Goal: Task Accomplishment & Management: Complete application form

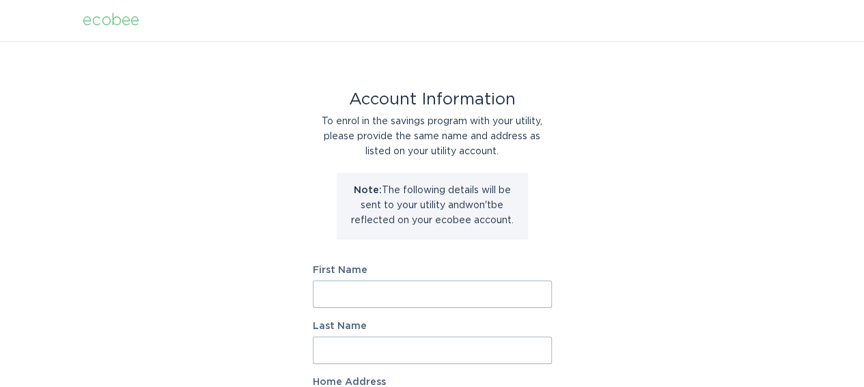
scroll to position [68, 0]
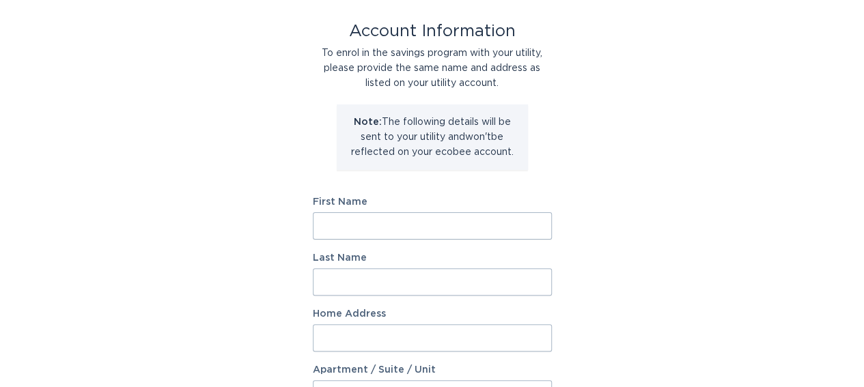
click at [479, 221] on input "First Name" at bounding box center [432, 225] width 239 height 27
type input "[PERSON_NAME]"
type input "[STREET_ADDRESS]"
select select "CA"
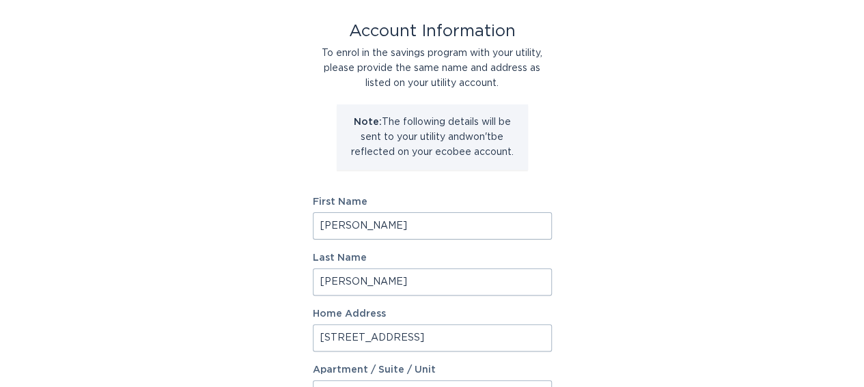
type input "Scarborough"
type input "M1V 2K2"
select select "ON"
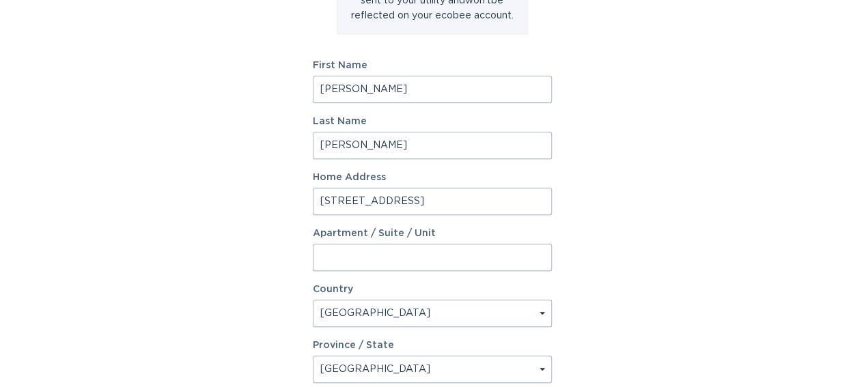
drag, startPoint x: 426, startPoint y: 200, endPoint x: 255, endPoint y: 204, distance: 170.8
click at [255, 204] on div "Account Information To enrol in the savings program with your utility, please p…" at bounding box center [432, 213] width 864 height 755
paste input "[STREET_ADDRESS][PERSON_NAME]"
type input "[STREET_ADDRESS][PERSON_NAME]"
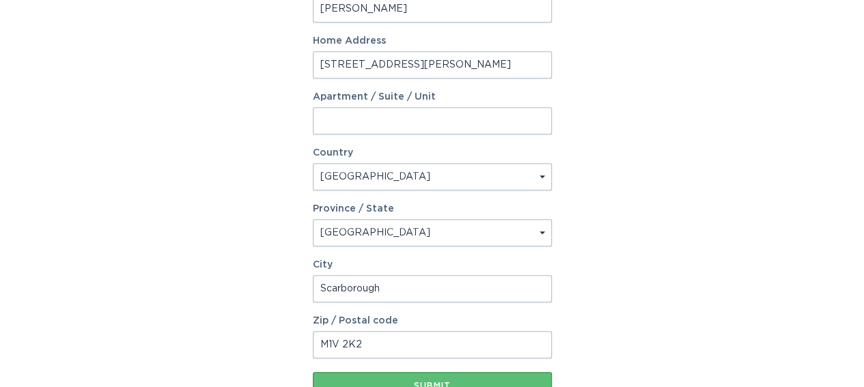
drag, startPoint x: 376, startPoint y: 348, endPoint x: 272, endPoint y: 346, distance: 103.8
click at [273, 346] on div "Account Information To enrol in the savings program with your utility, please p…" at bounding box center [432, 76] width 864 height 755
paste input "1S9"
type input "M1V 1S9"
click at [659, 277] on div "Account Information To enrol in the savings program with your utility, please p…" at bounding box center [432, 76] width 864 height 755
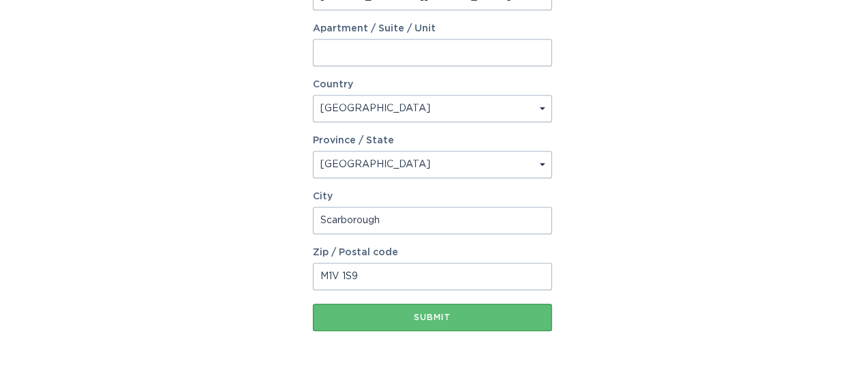
scroll to position [444, 0]
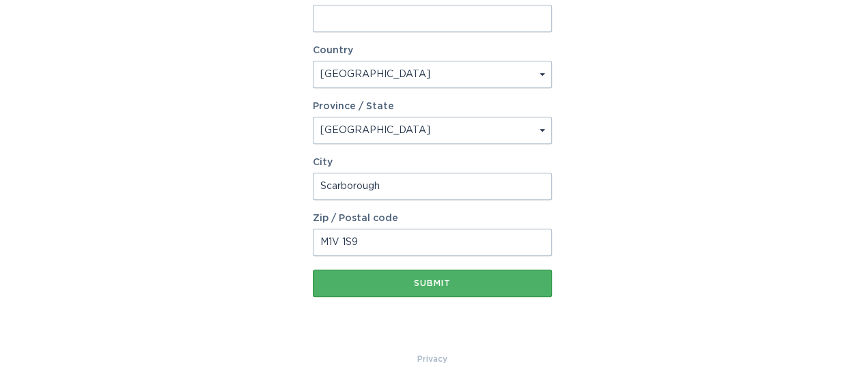
click at [466, 288] on button "Submit" at bounding box center [432, 283] width 239 height 27
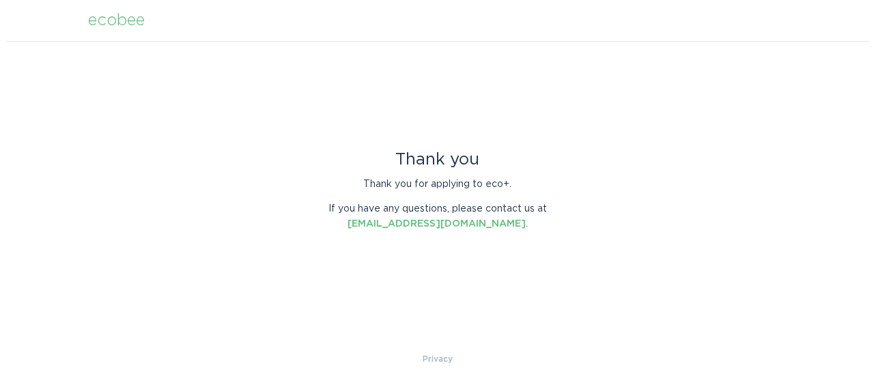
scroll to position [0, 0]
click at [621, 222] on div "Thank you Thank you for applying to eco+. If you have any questions, please con…" at bounding box center [437, 196] width 874 height 311
